Goal: Task Accomplishment & Management: Complete application form

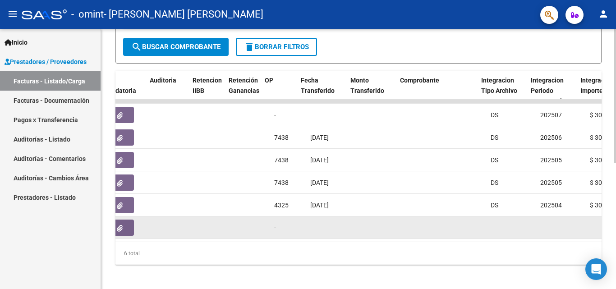
scroll to position [0, 611]
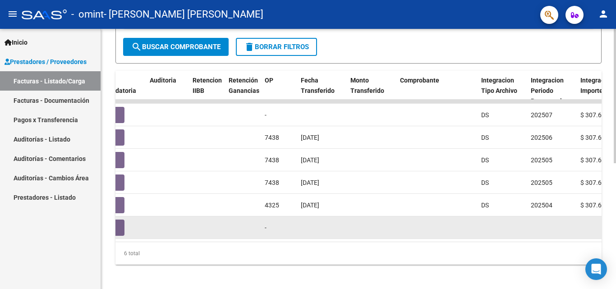
click at [317, 238] on datatable-body-cell at bounding box center [322, 227] width 50 height 22
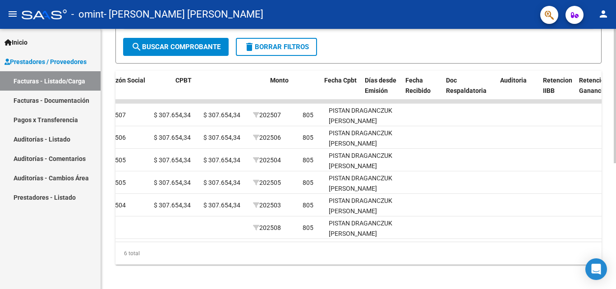
scroll to position [0, 0]
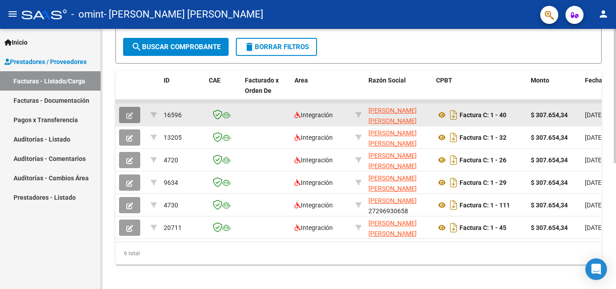
click at [127, 114] on icon "button" at bounding box center [129, 115] width 7 height 7
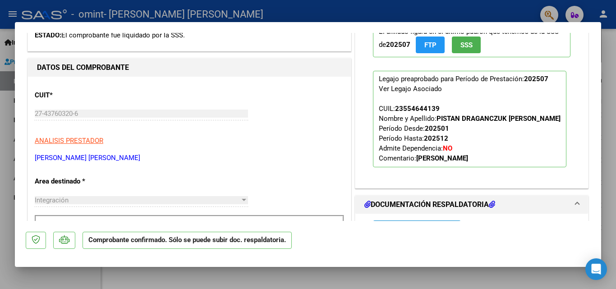
scroll to position [180, 0]
click at [604, 128] on div at bounding box center [308, 144] width 616 height 289
type input "$ 0,00"
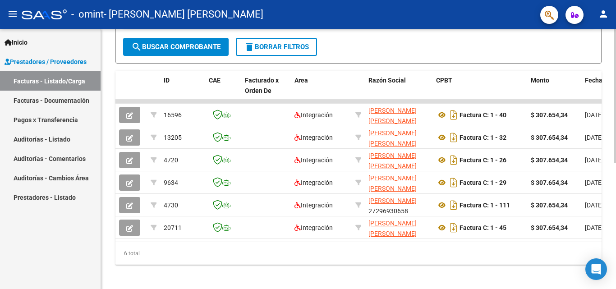
scroll to position [233, 0]
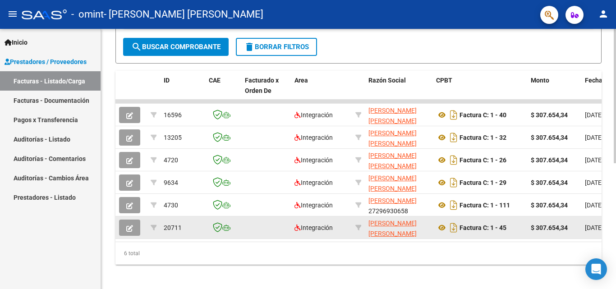
click at [123, 229] on button "button" at bounding box center [129, 228] width 21 height 16
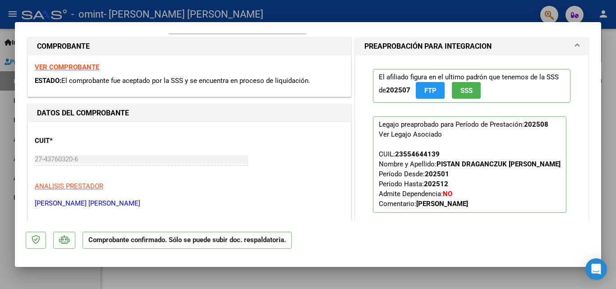
scroll to position [0, 0]
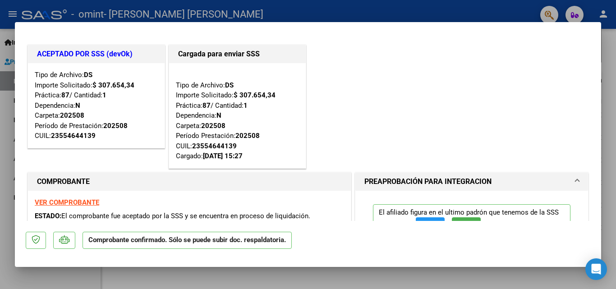
click at [0, 136] on div at bounding box center [308, 144] width 616 height 289
type input "$ 0,00"
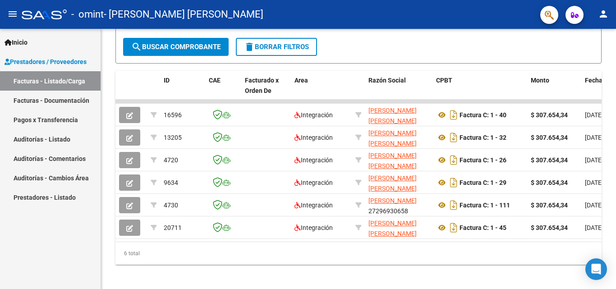
scroll to position [233, 0]
